Goal: Task Accomplishment & Management: Use online tool/utility

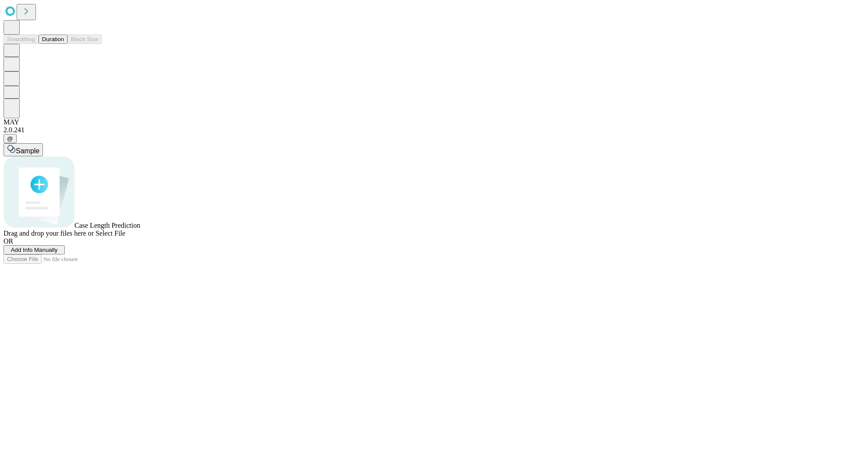
click at [64, 44] on button "Duration" at bounding box center [53, 39] width 29 height 9
click at [58, 253] on span "Add Info Manually" at bounding box center [34, 250] width 47 height 7
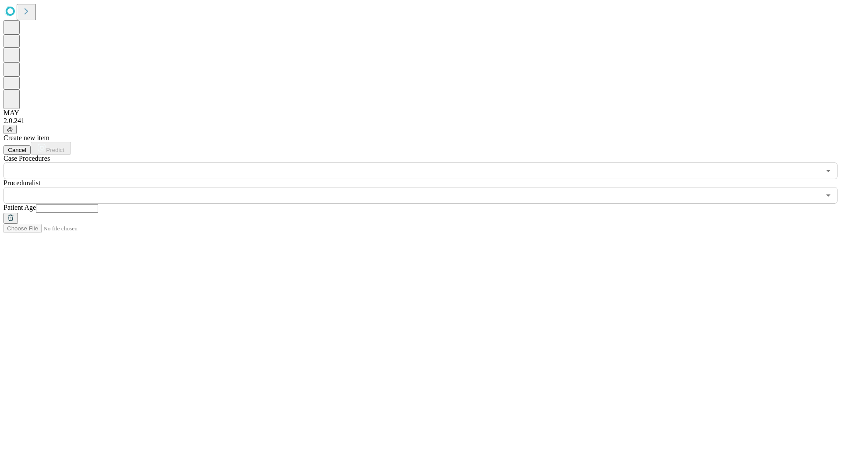
click at [98, 204] on input "text" at bounding box center [67, 208] width 62 height 9
type input "*"
click at [427, 187] on input "text" at bounding box center [412, 195] width 817 height 17
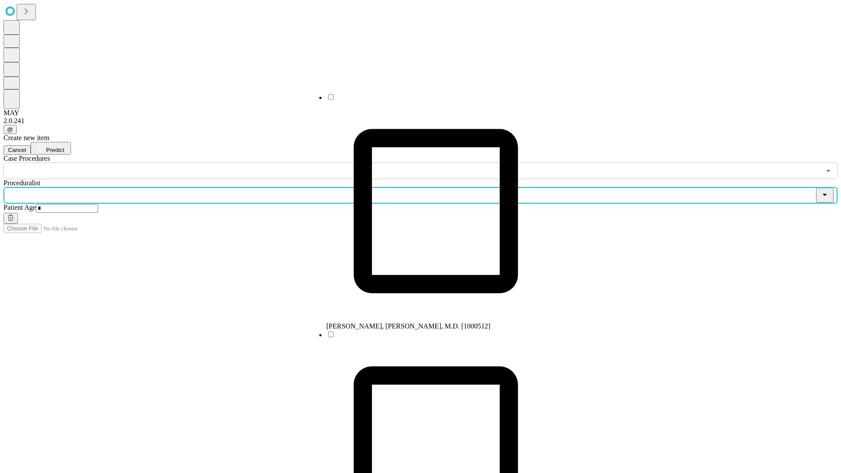
click at [427, 100] on li "[PERSON_NAME], [PERSON_NAME], M.D. [1000512]" at bounding box center [435, 211] width 219 height 237
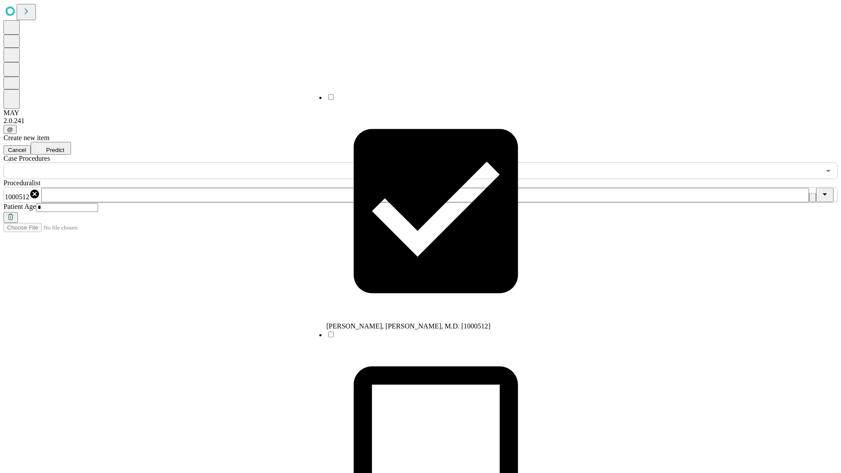
click at [184, 162] on input "text" at bounding box center [412, 170] width 817 height 17
